Goal: Transaction & Acquisition: Purchase product/service

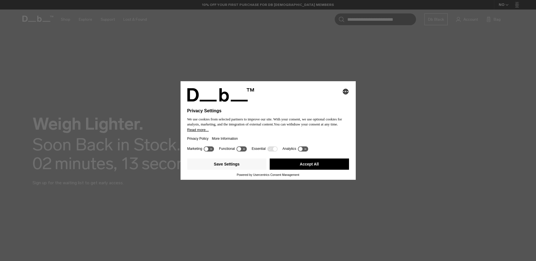
click at [318, 166] on button "Accept All" at bounding box center [309, 164] width 79 height 11
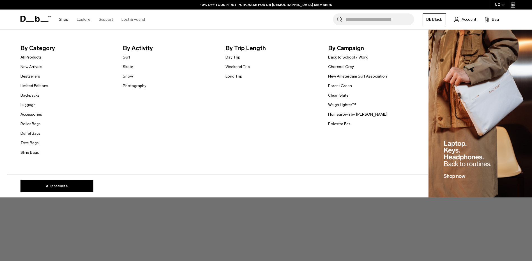
click at [33, 95] on link "Backpacks" at bounding box center [29, 95] width 19 height 6
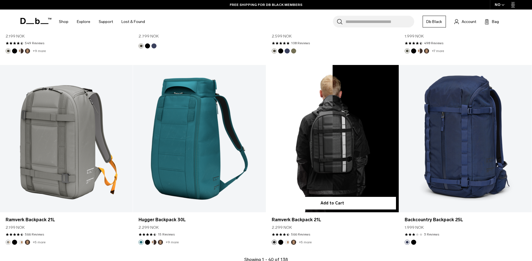
scroll to position [1877, 0]
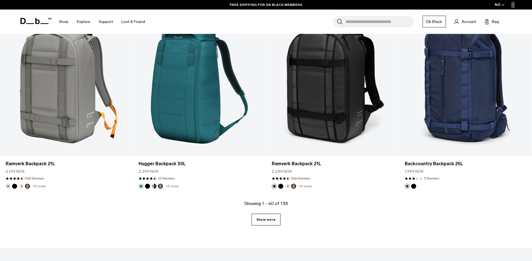
click at [263, 215] on link "Show more" at bounding box center [265, 220] width 29 height 12
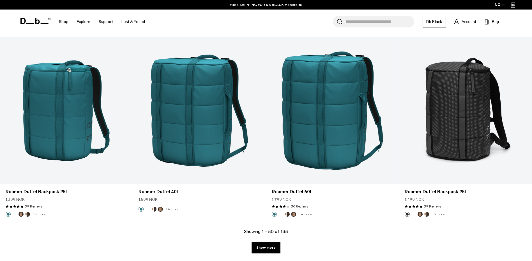
scroll to position [3791, 0]
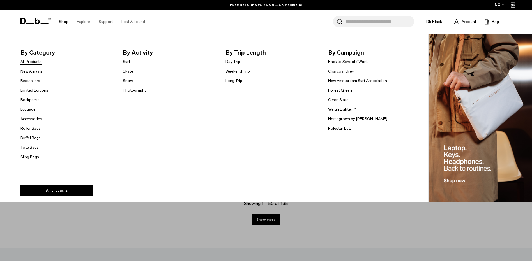
click at [34, 62] on link "All Products" at bounding box center [30, 62] width 21 height 6
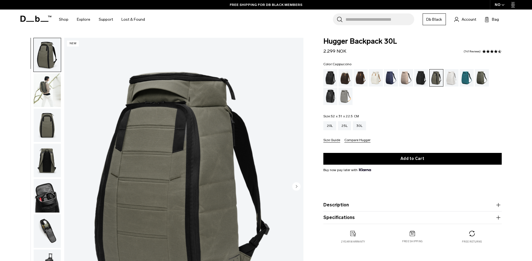
click at [350, 78] on div "Cappuccino" at bounding box center [345, 77] width 14 height 17
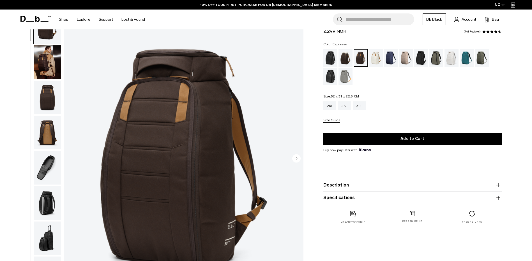
click at [344, 61] on div "Cappuccino" at bounding box center [345, 57] width 14 height 17
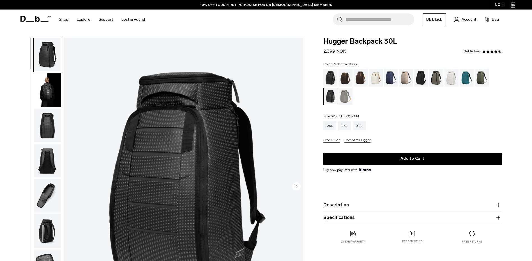
click at [42, 119] on img "button" at bounding box center [47, 126] width 27 height 34
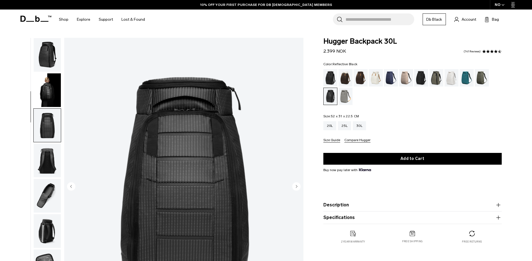
scroll to position [71, 0]
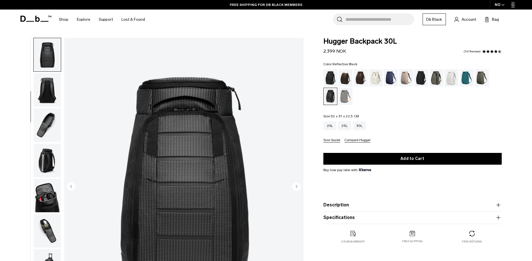
click at [51, 145] on img "button" at bounding box center [47, 161] width 27 height 34
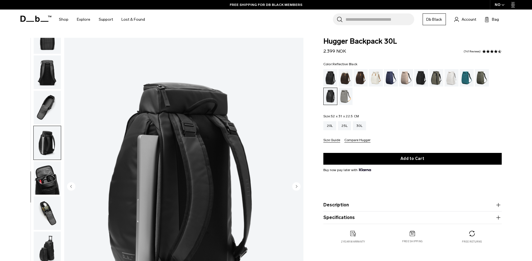
scroll to position [56, 0]
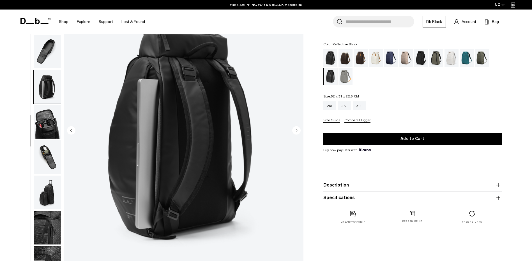
click at [47, 134] on img "button" at bounding box center [47, 122] width 27 height 34
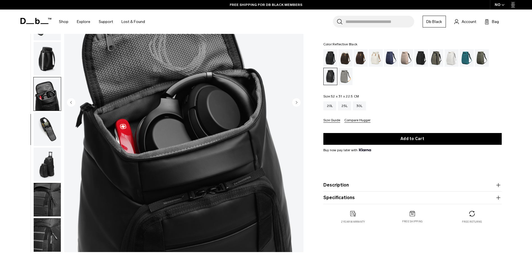
scroll to position [112, 0]
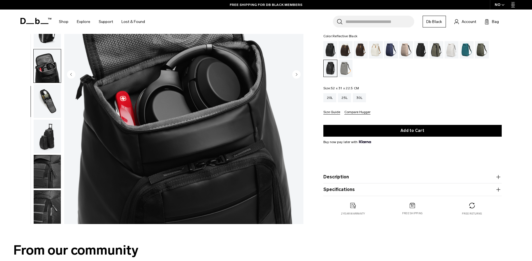
click at [44, 139] on img "button" at bounding box center [47, 137] width 27 height 34
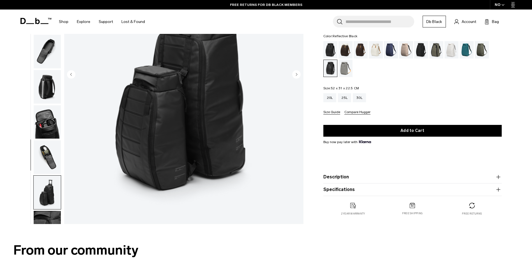
scroll to position [88, 0]
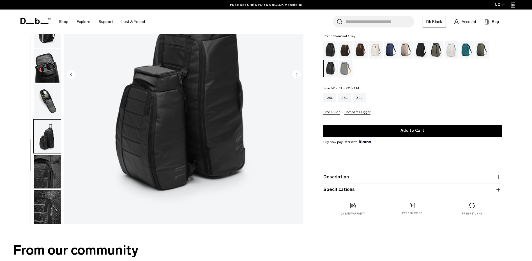
click at [420, 52] on div "Charcoal Grey" at bounding box center [421, 49] width 14 height 17
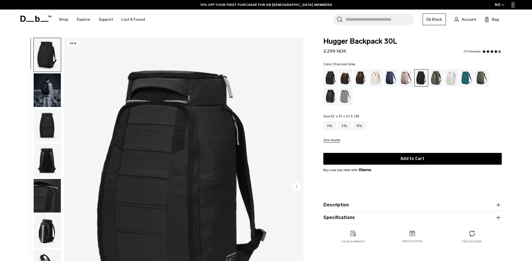
click at [47, 93] on img "button" at bounding box center [47, 90] width 27 height 34
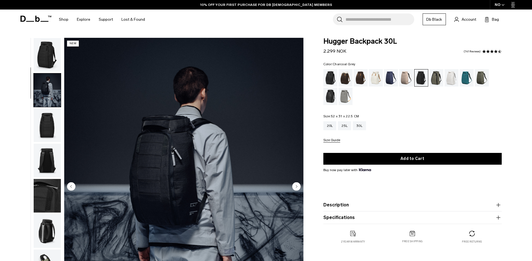
scroll to position [35, 0]
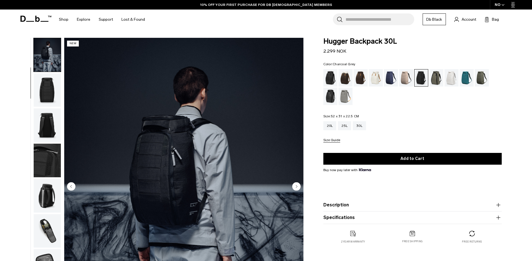
click at [47, 66] on img "button" at bounding box center [47, 55] width 27 height 34
click at [55, 122] on img "button" at bounding box center [47, 125] width 27 height 34
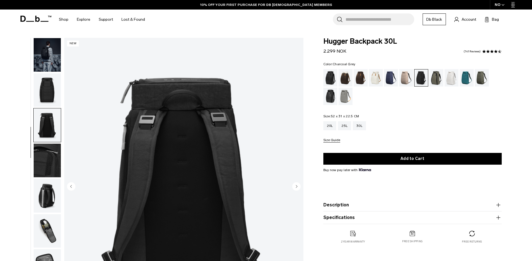
scroll to position [53, 0]
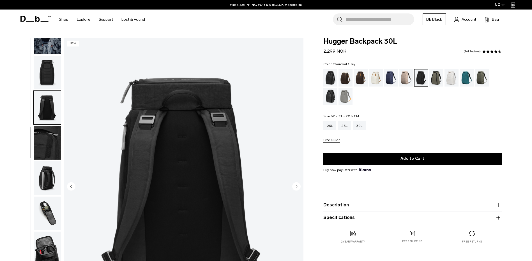
click at [52, 183] on img "button" at bounding box center [47, 178] width 27 height 34
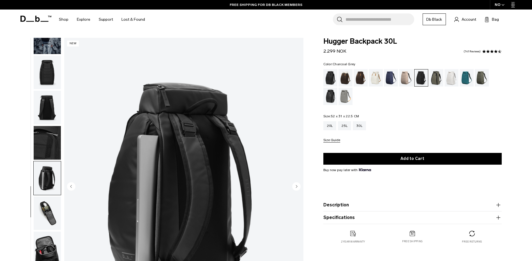
click at [48, 202] on img "button" at bounding box center [47, 214] width 27 height 34
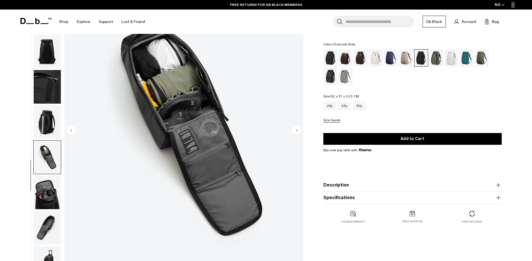
scroll to position [28, 0]
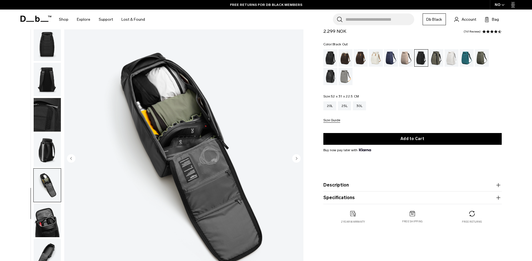
click at [327, 60] on div "Black Out" at bounding box center [330, 57] width 14 height 17
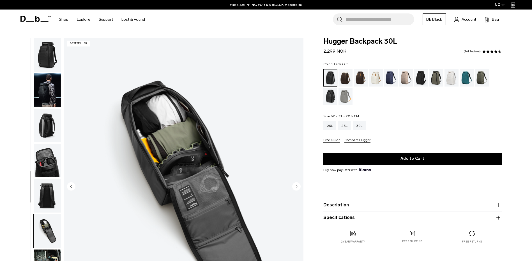
click at [45, 86] on img "button" at bounding box center [47, 90] width 27 height 34
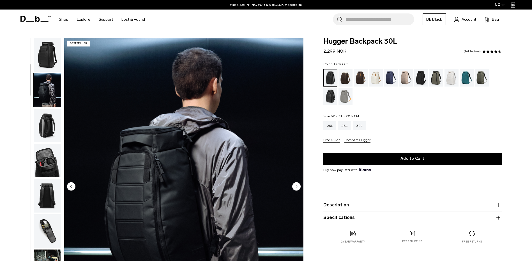
scroll to position [35, 0]
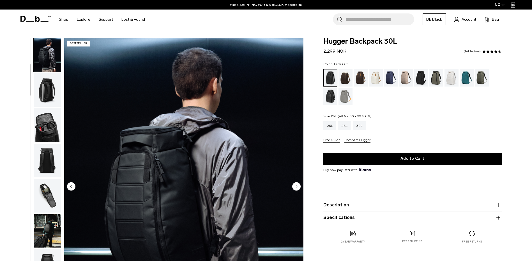
click at [342, 125] on div "25L" at bounding box center [344, 125] width 13 height 9
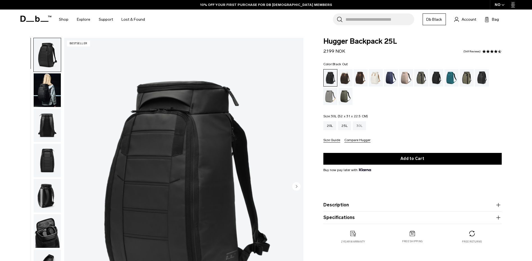
click at [363, 127] on div "30L" at bounding box center [359, 125] width 13 height 9
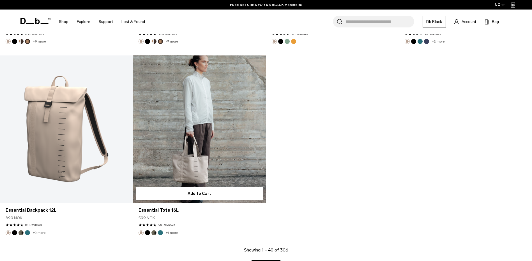
scroll to position [2298, 0]
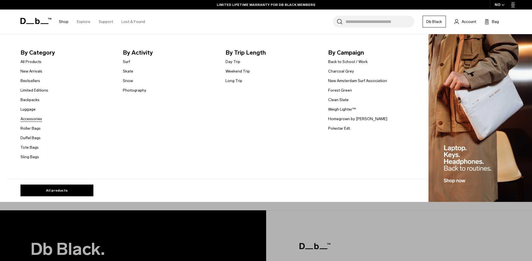
click at [25, 118] on link "Accessories" at bounding box center [31, 119] width 22 height 6
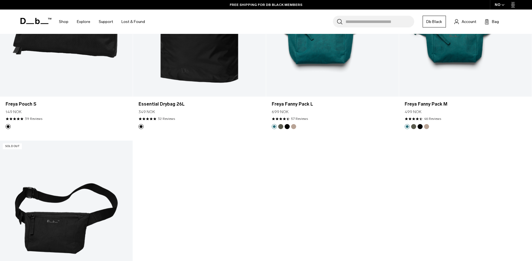
scroll to position [2046, 0]
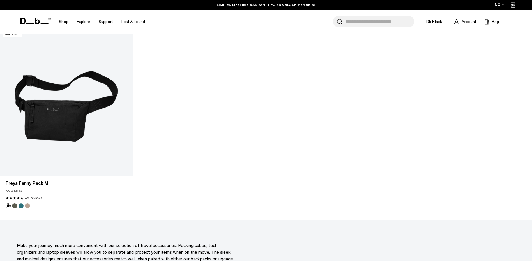
drag, startPoint x: 125, startPoint y: 0, endPoint x: 340, endPoint y: 76, distance: 228.3
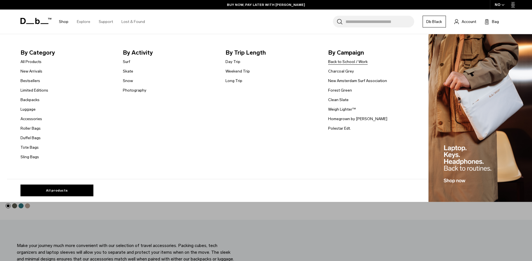
click at [337, 62] on link "Back to School / Work" at bounding box center [348, 62] width 40 height 6
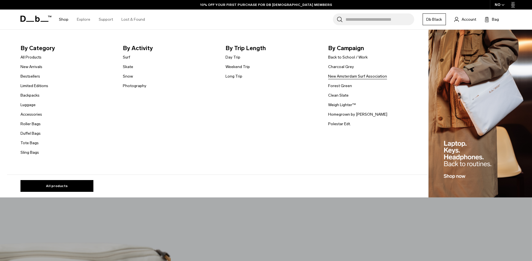
click at [347, 76] on link "New Amsterdam Surf Association" at bounding box center [357, 76] width 59 height 6
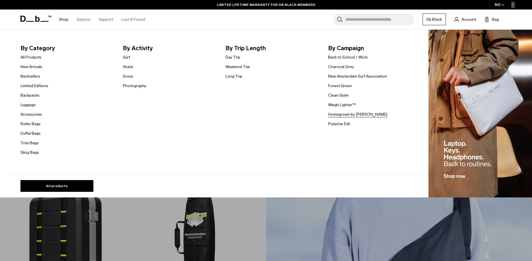
click at [341, 117] on link "Homegrown by [PERSON_NAME]" at bounding box center [357, 115] width 59 height 6
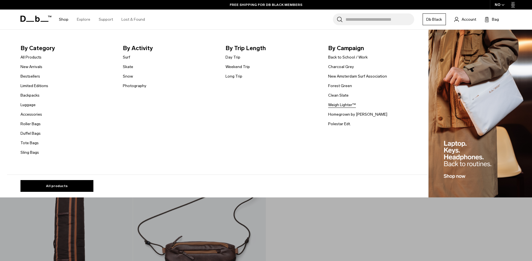
click at [336, 106] on link "Weigh Lighter™" at bounding box center [342, 105] width 28 height 6
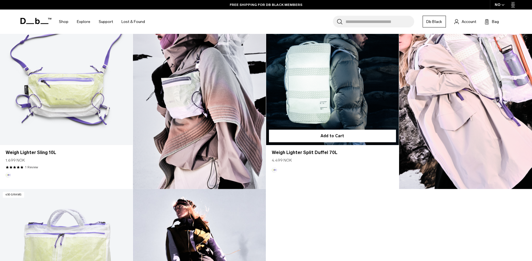
scroll to position [476, 0]
